Goal: Information Seeking & Learning: Learn about a topic

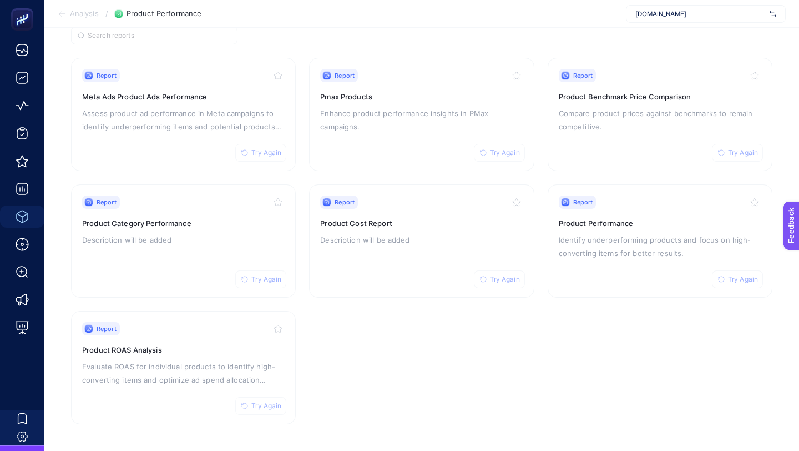
scroll to position [94, 0]
click at [403, 280] on span "Try Again" at bounding box center [743, 280] width 30 height 9
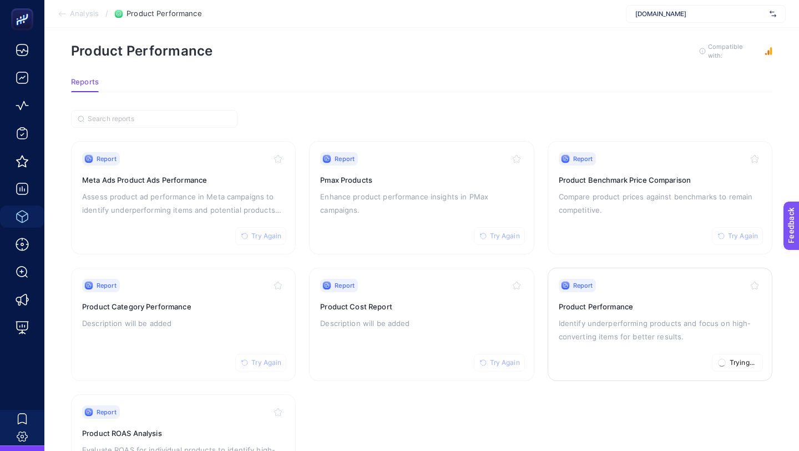
scroll to position [18, 0]
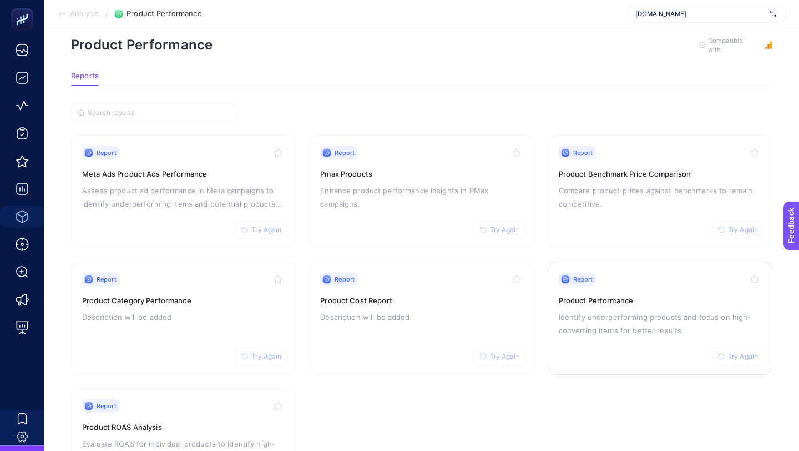
click at [403, 315] on p "Identify underperforming products and focus on high-converting items for better…" at bounding box center [660, 323] width 203 height 27
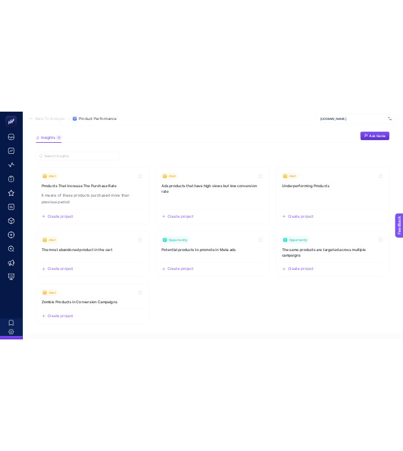
scroll to position [37, 0]
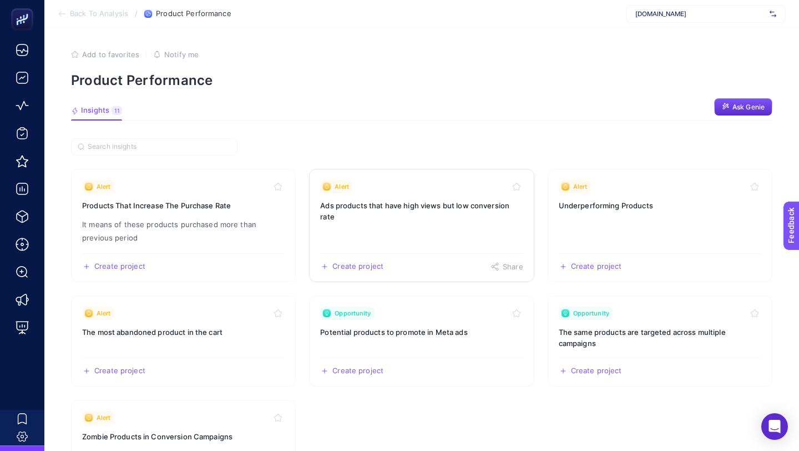
click at [403, 200] on h3 "Ads products that have high views but low conversion rate" at bounding box center [421, 211] width 203 height 22
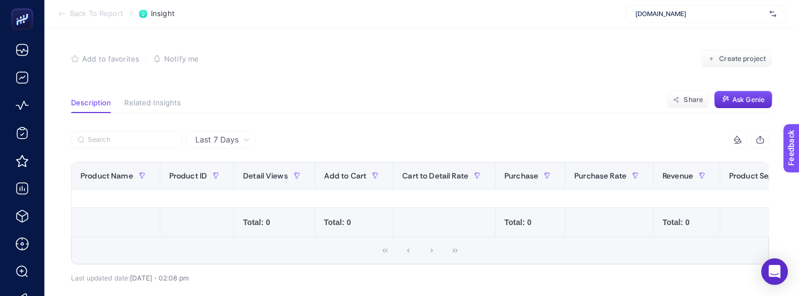
click at [217, 139] on span "Last 7 Days" at bounding box center [216, 139] width 43 height 11
click at [244, 143] on div "Last 7 Days" at bounding box center [222, 140] width 63 height 8
click at [227, 142] on span "Last 7 Days" at bounding box center [216, 139] width 43 height 11
click at [227, 200] on li "[DATE]" at bounding box center [220, 203] width 63 height 20
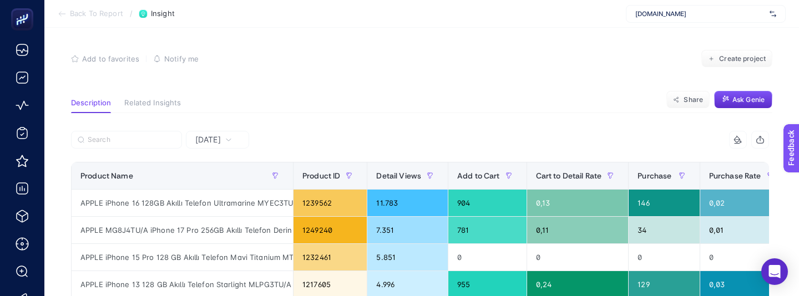
click at [118, 17] on span "Back To Report" at bounding box center [96, 13] width 53 height 9
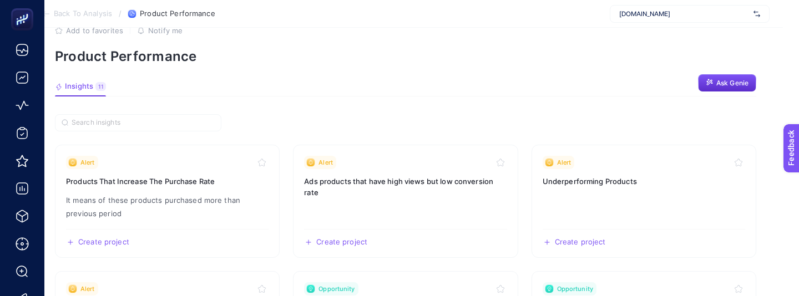
scroll to position [0, 16]
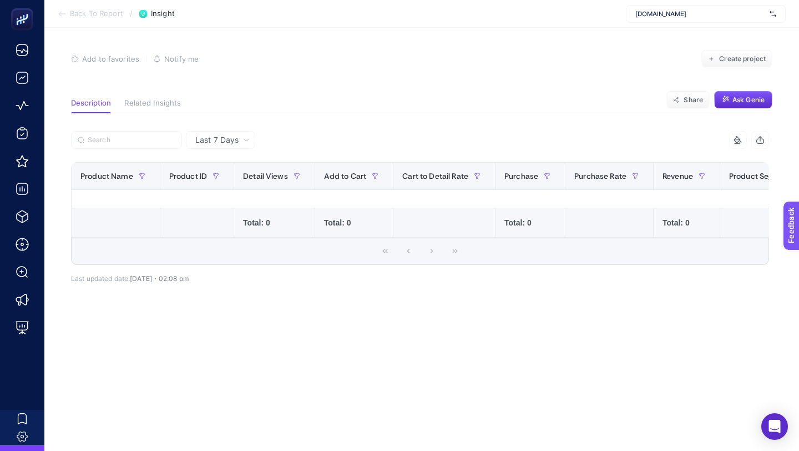
click at [221, 135] on span "Last 7 Days" at bounding box center [216, 139] width 43 height 11
click at [237, 182] on li "Last 30 Days" at bounding box center [220, 183] width 63 height 20
click at [238, 143] on span "Last 7 Days" at bounding box center [216, 139] width 43 height 11
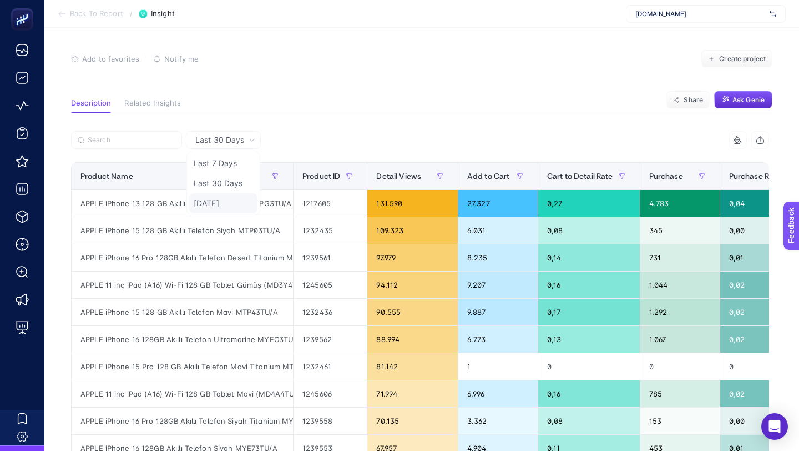
click at [232, 206] on li "[DATE]" at bounding box center [223, 203] width 68 height 20
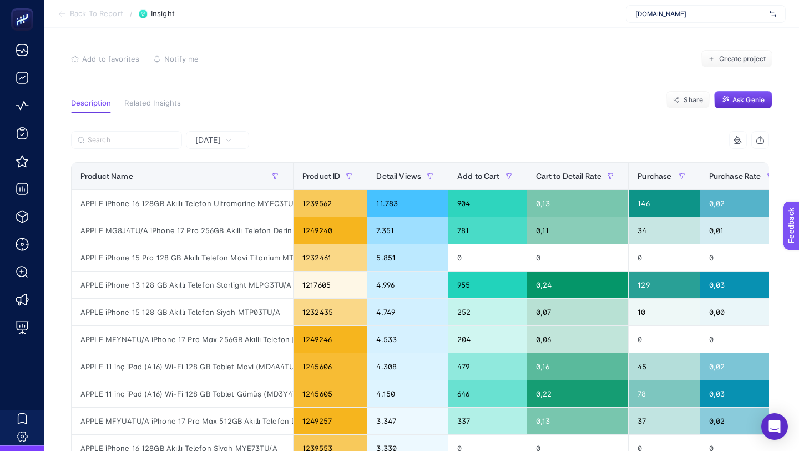
click at [213, 134] on div "[DATE]" at bounding box center [217, 140] width 63 height 18
click at [233, 137] on div "[DATE]" at bounding box center [214, 140] width 46 height 8
click at [233, 163] on th "Product Name" at bounding box center [183, 176] width 222 height 27
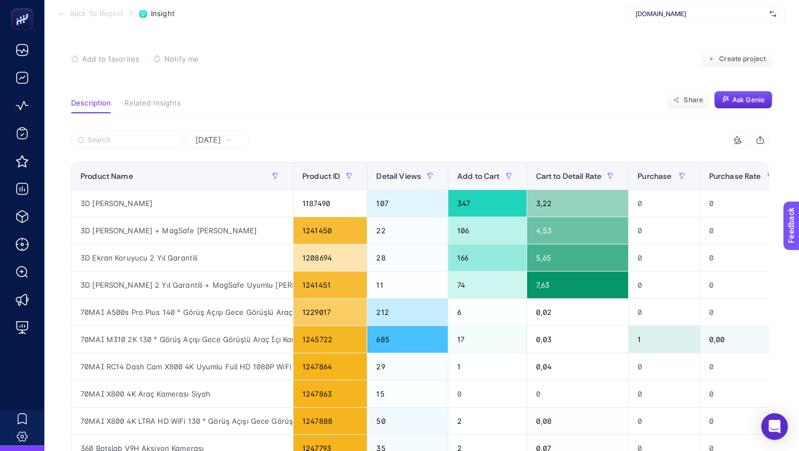
click at [233, 139] on div "[DATE]" at bounding box center [214, 140] width 46 height 8
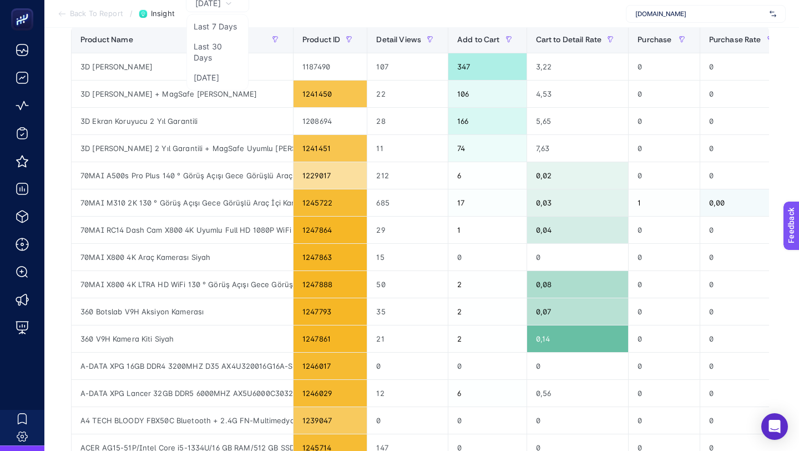
scroll to position [75, 0]
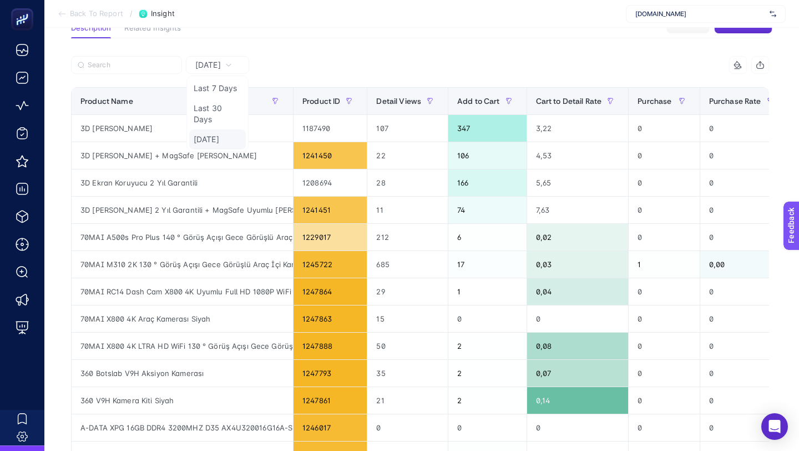
click at [224, 137] on li "[DATE]" at bounding box center [217, 139] width 57 height 20
click at [221, 68] on span "[DATE]" at bounding box center [208, 64] width 26 height 11
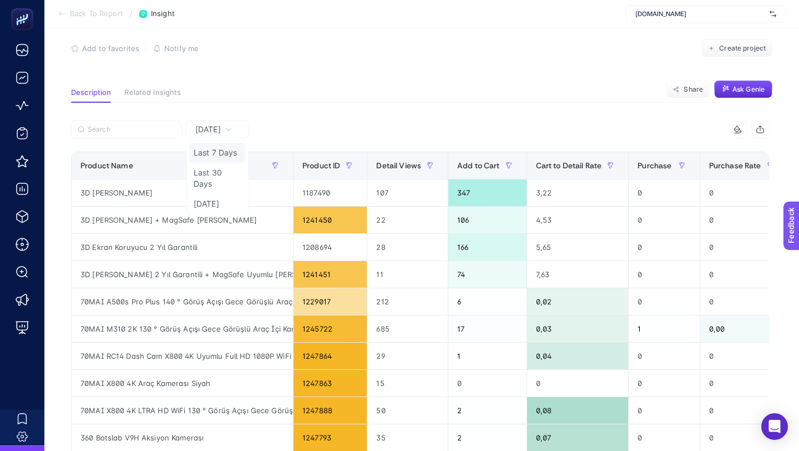
scroll to position [0, 0]
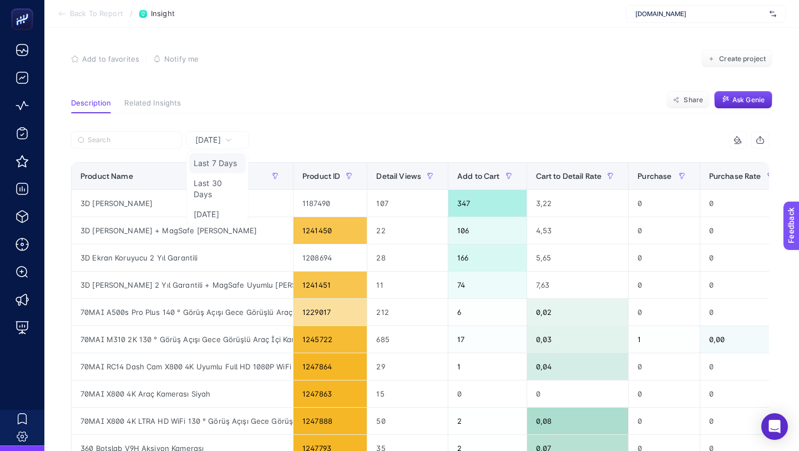
click at [229, 165] on li "Last 7 Days" at bounding box center [217, 163] width 57 height 20
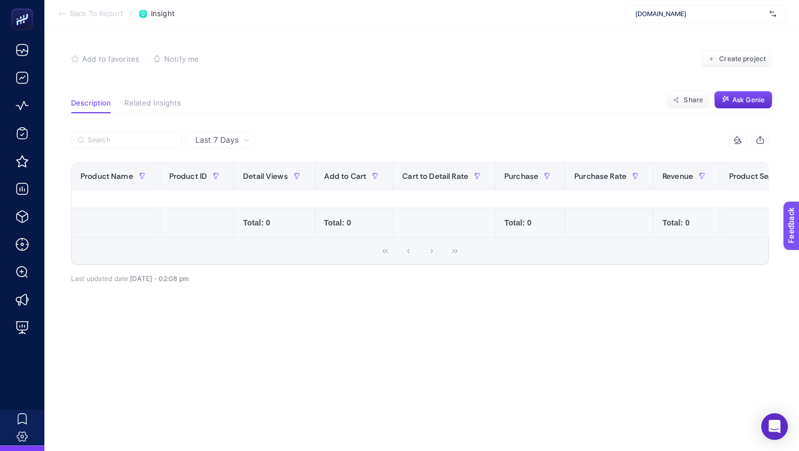
click at [227, 140] on span "Last 7 Days" at bounding box center [216, 139] width 43 height 11
click at [451, 305] on div "Last 7 Days Last 7 Days Last 30 Days [DATE] 15 items selected Product Name Prod…" at bounding box center [420, 235] width 716 height 209
click at [482, 318] on div "Last 7 Days Last 7 Days Last 30 Days [DATE] 15 items selected Product Name Prod…" at bounding box center [420, 235] width 716 height 209
click at [117, 14] on span "Back To Report" at bounding box center [96, 13] width 53 height 9
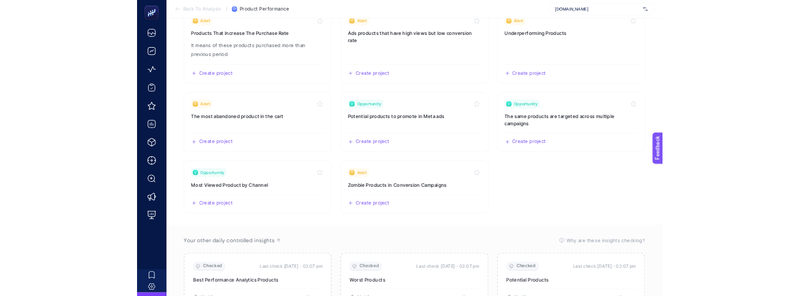
scroll to position [63, 0]
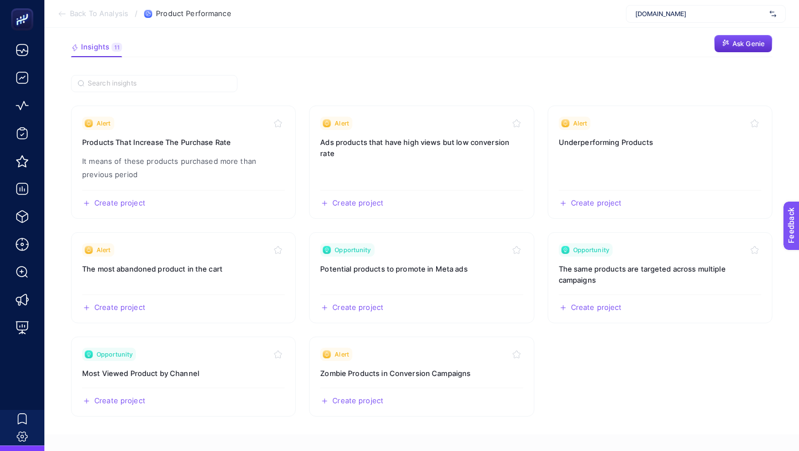
click at [122, 14] on span "Back To Analysis" at bounding box center [99, 13] width 58 height 9
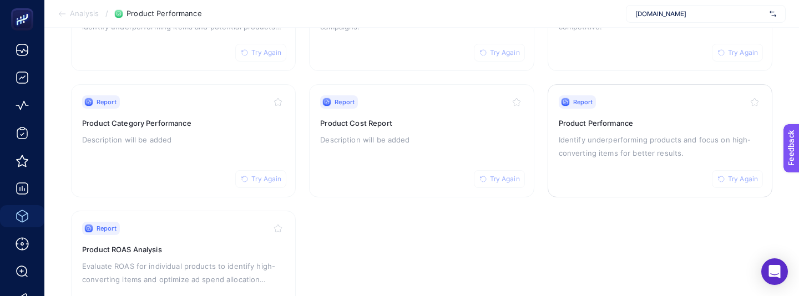
scroll to position [208, 0]
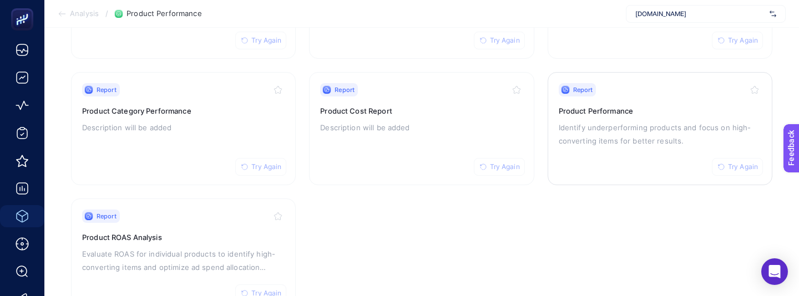
click at [737, 166] on span "Try Again" at bounding box center [743, 167] width 30 height 9
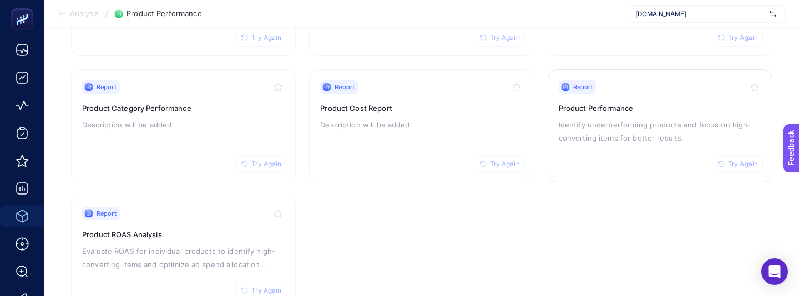
click at [726, 161] on button "Try Again" at bounding box center [737, 164] width 51 height 18
click at [623, 111] on h3 "Product Performance" at bounding box center [660, 108] width 203 height 11
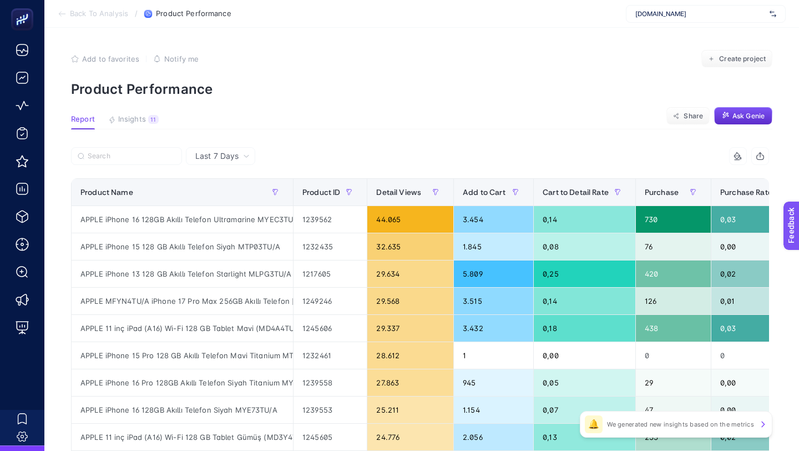
click at [218, 155] on span "Last 7 Days" at bounding box center [216, 155] width 43 height 11
click at [248, 155] on icon at bounding box center [246, 156] width 7 height 7
click at [244, 153] on icon at bounding box center [246, 156] width 7 height 7
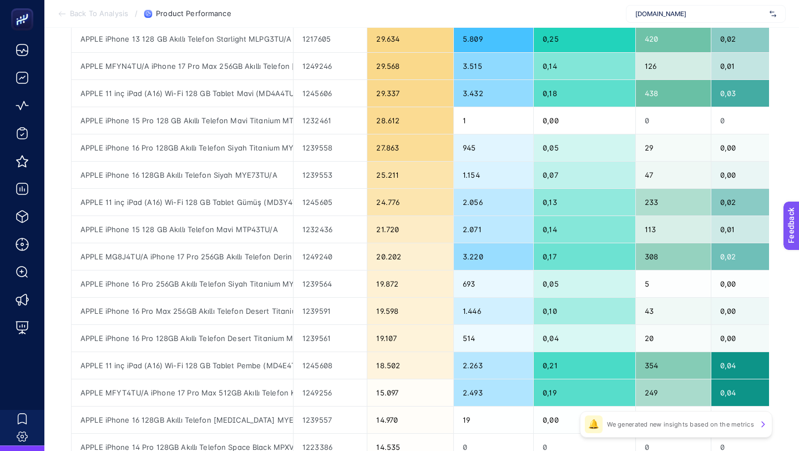
scroll to position [77, 0]
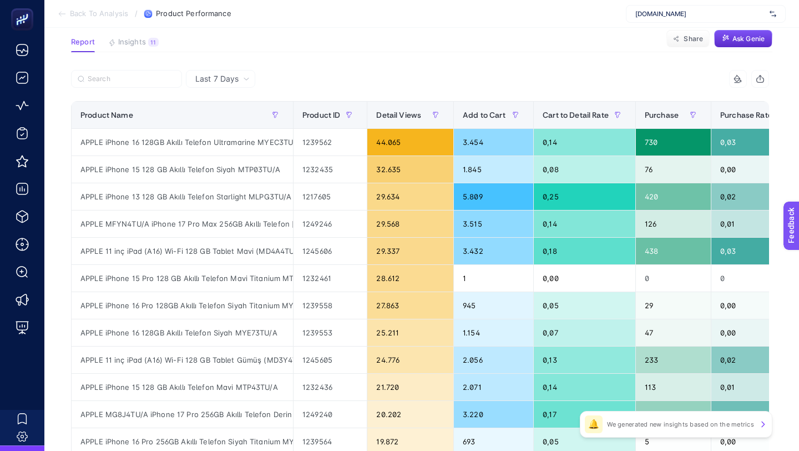
click at [238, 83] on span "Last 7 Days" at bounding box center [216, 78] width 43 height 11
click at [224, 123] on li "Last 30 Days" at bounding box center [220, 122] width 63 height 20
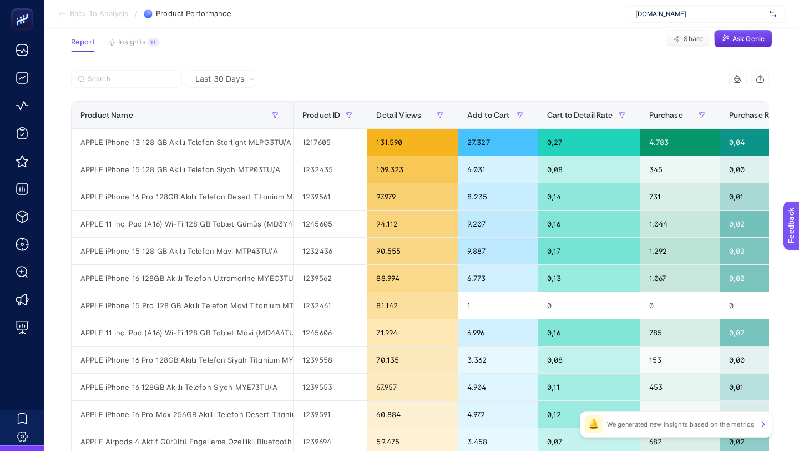
click at [247, 79] on div "Last 30 Days" at bounding box center [225, 79] width 69 height 8
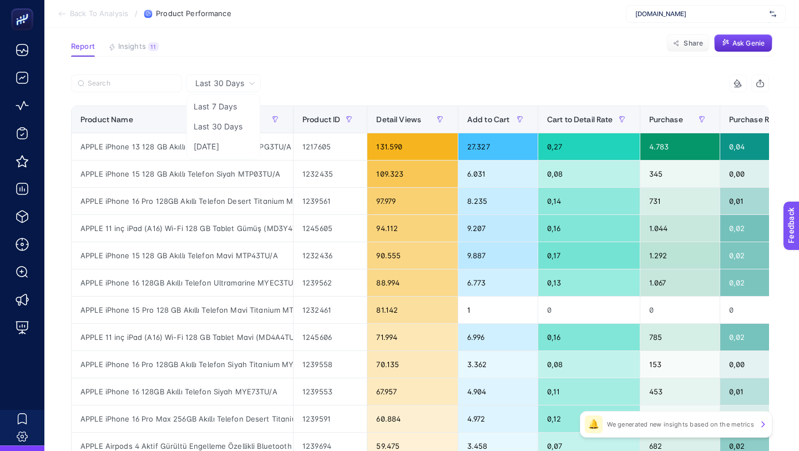
scroll to position [74, 0]
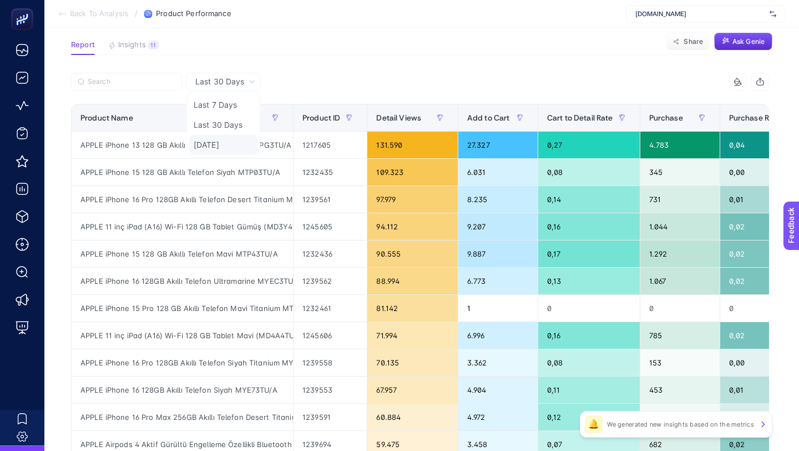
click at [232, 141] on li "[DATE]" at bounding box center [223, 145] width 68 height 20
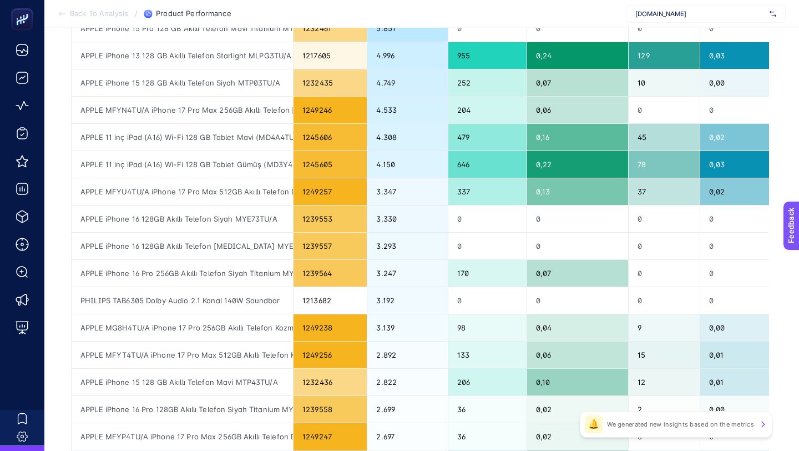
scroll to position [399, 0]
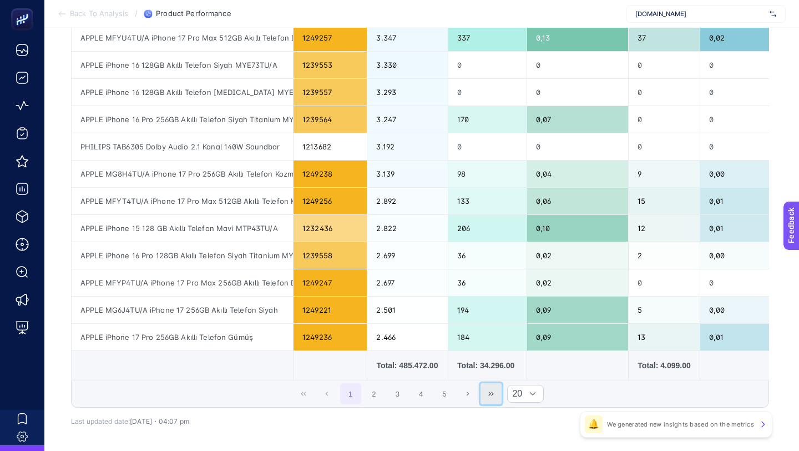
click at [489, 397] on button "Last Page" at bounding box center [491, 393] width 21 height 21
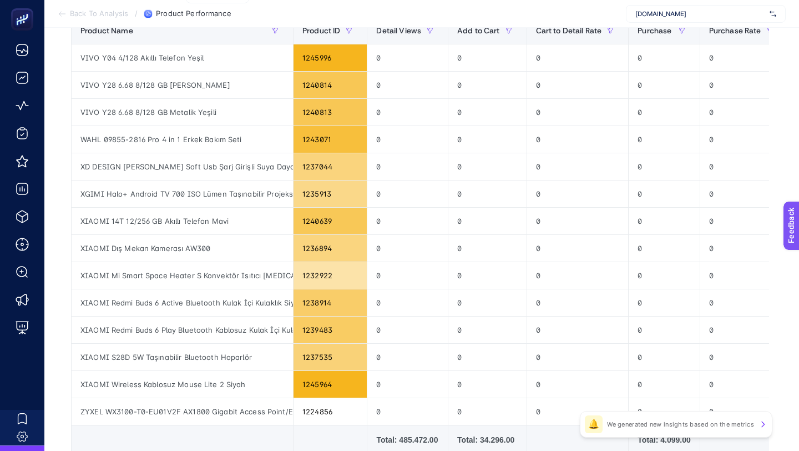
scroll to position [0, 0]
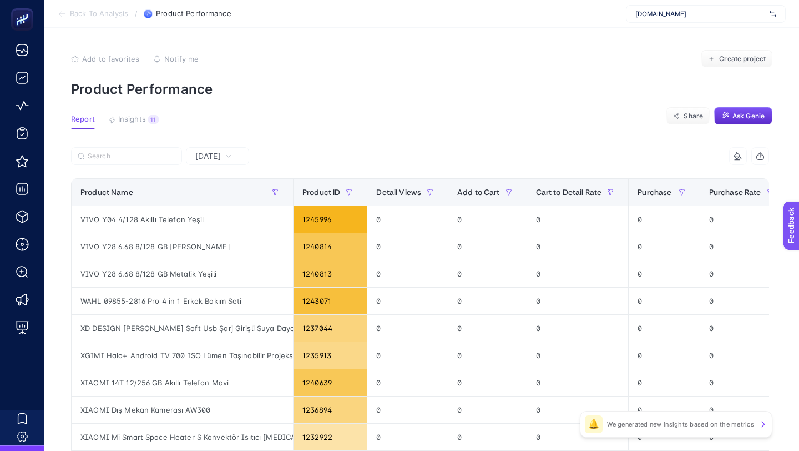
click at [221, 155] on span "[DATE]" at bounding box center [208, 155] width 26 height 11
